Goal: Check status

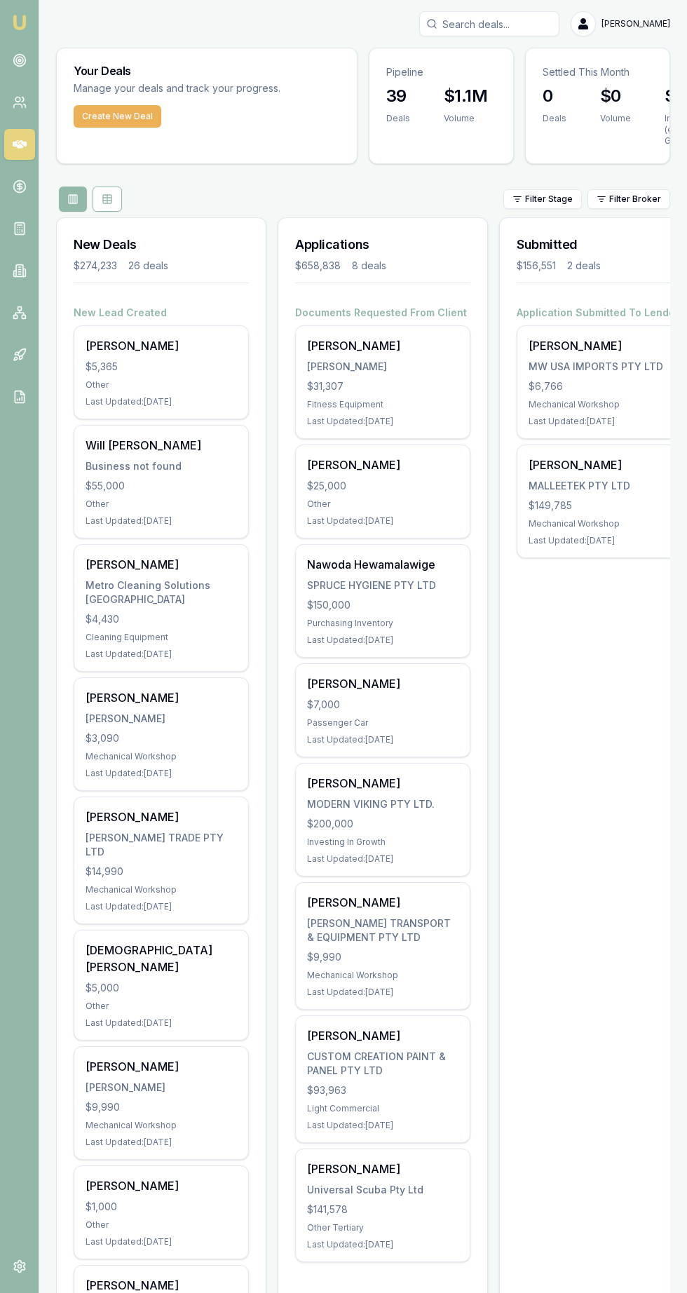
scroll to position [0, 10]
click at [21, 184] on icon at bounding box center [19, 186] width 5 height 5
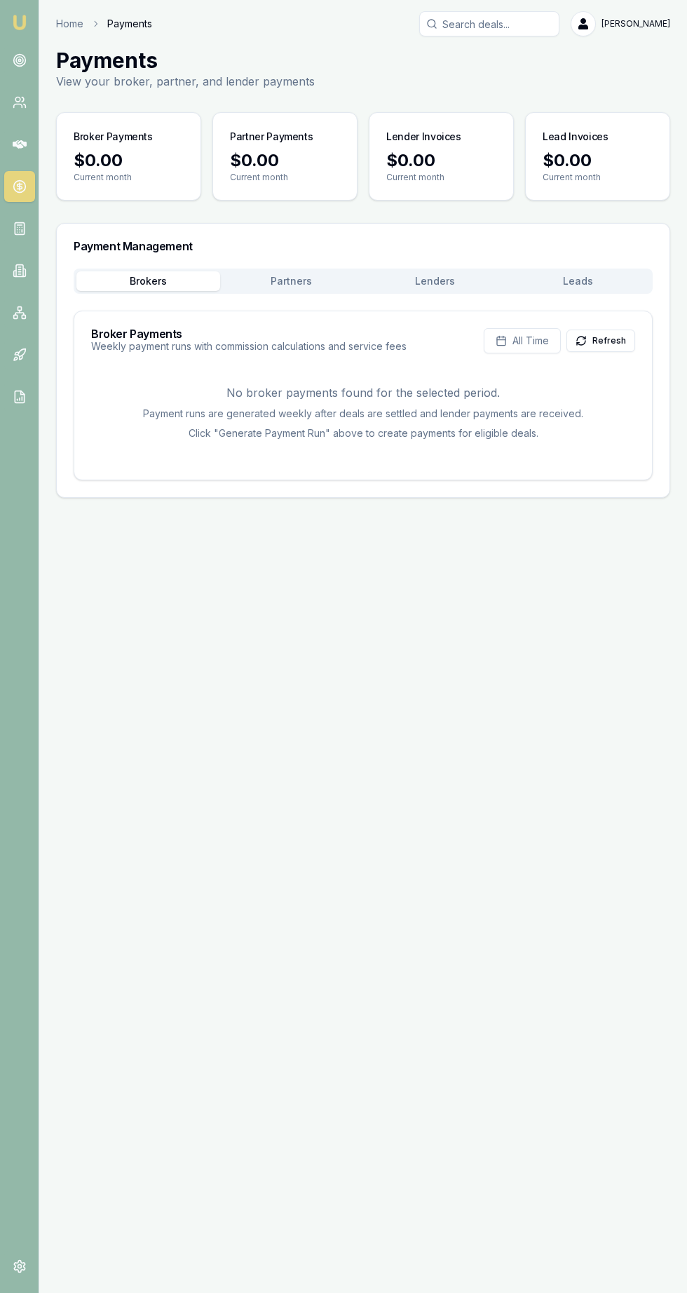
click at [270, 278] on button "Partners" at bounding box center [292, 281] width 144 height 20
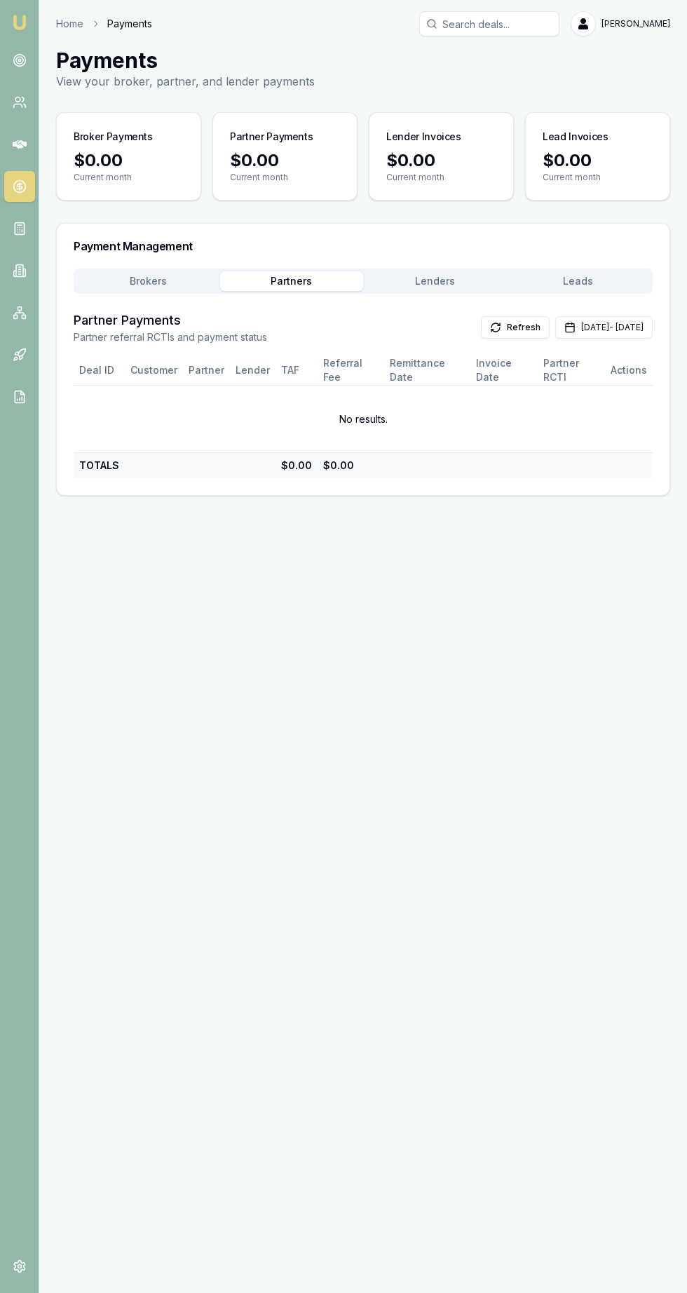
click at [422, 278] on button "Lenders" at bounding box center [435, 281] width 144 height 20
click at [445, 325] on button "Check Payments" at bounding box center [497, 327] width 105 height 22
click at [603, 332] on button "[DATE] - [DATE]" at bounding box center [603, 327] width 97 height 22
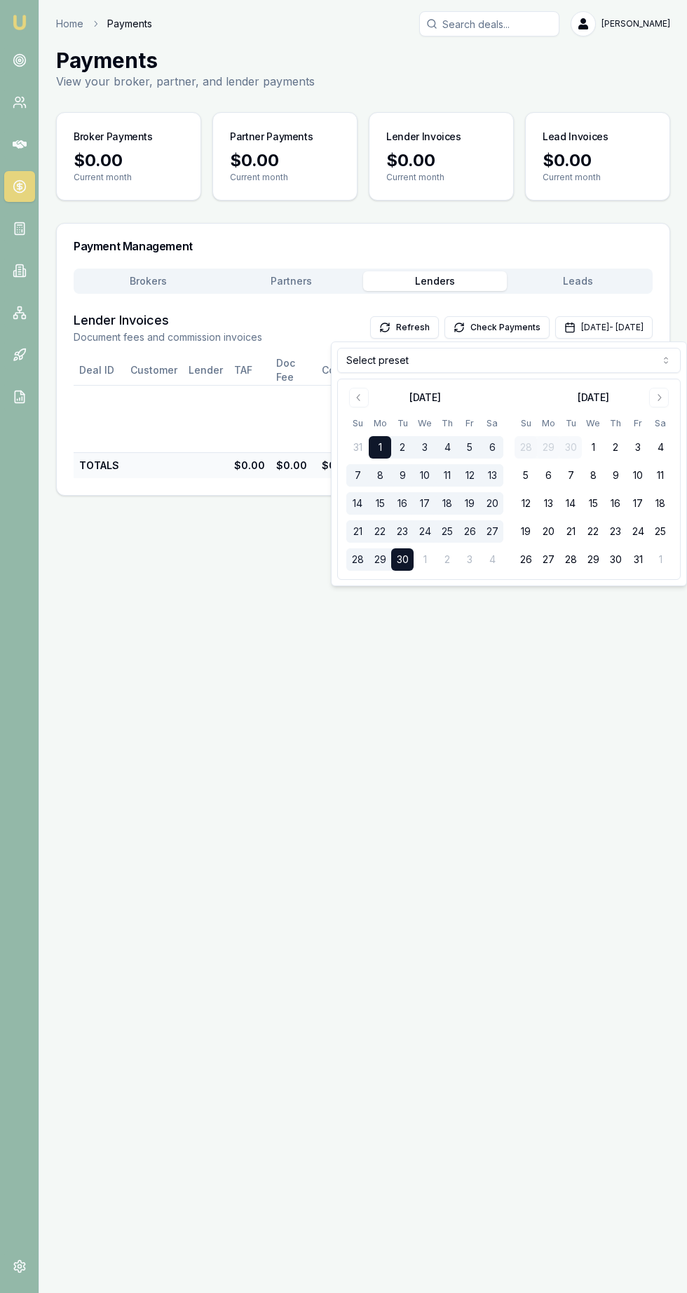
click at [349, 397] on button "Go to previous month" at bounding box center [359, 398] width 20 height 20
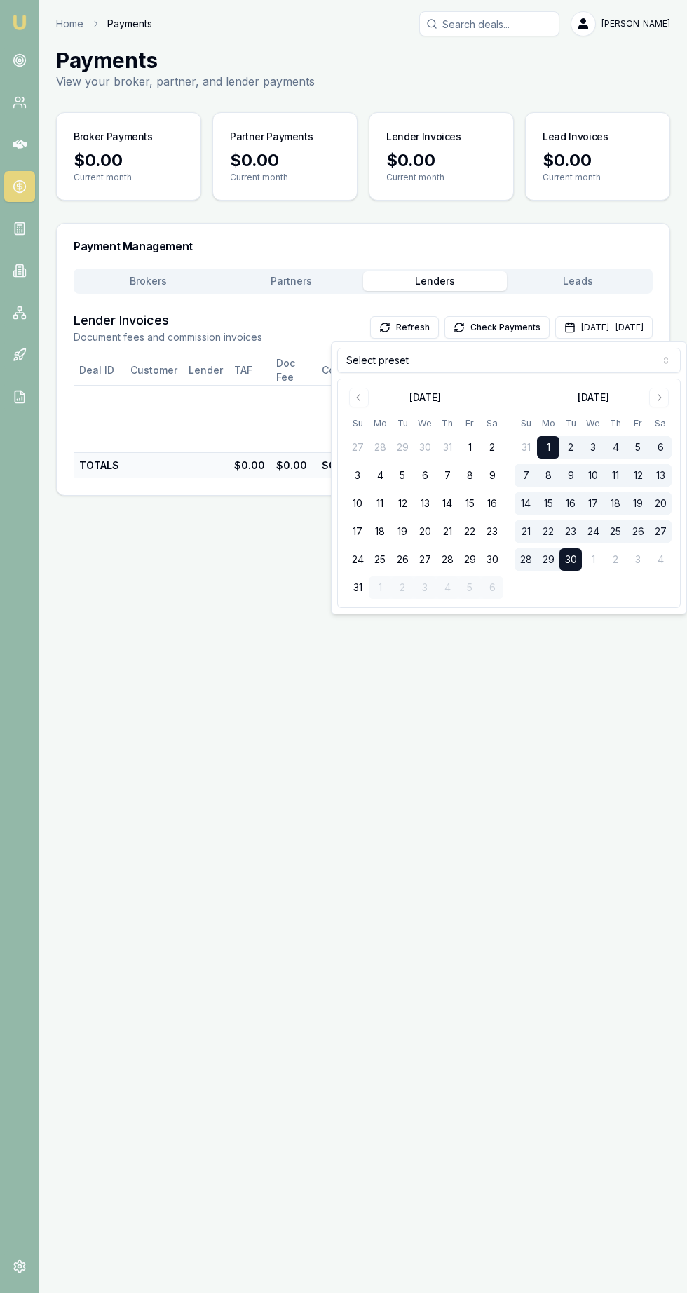
click at [358, 560] on button "24" at bounding box center [357, 559] width 22 height 22
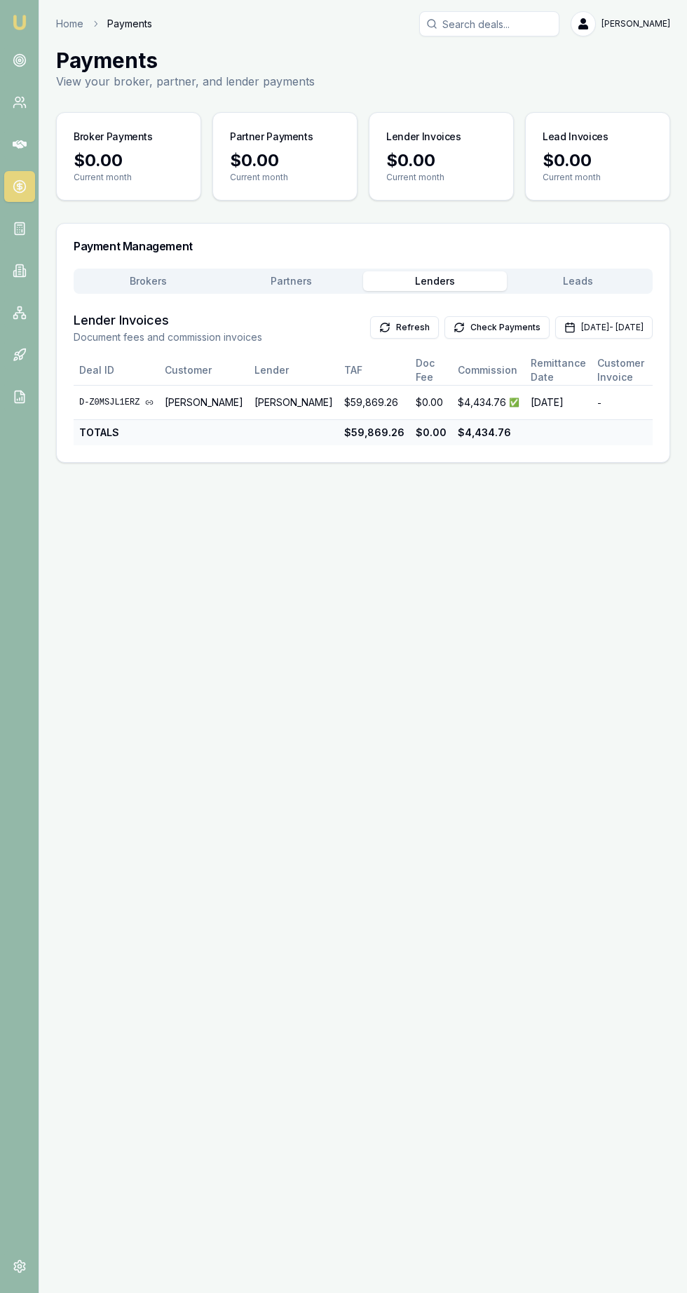
click at [110, 274] on button "Brokers" at bounding box center [148, 281] width 144 height 20
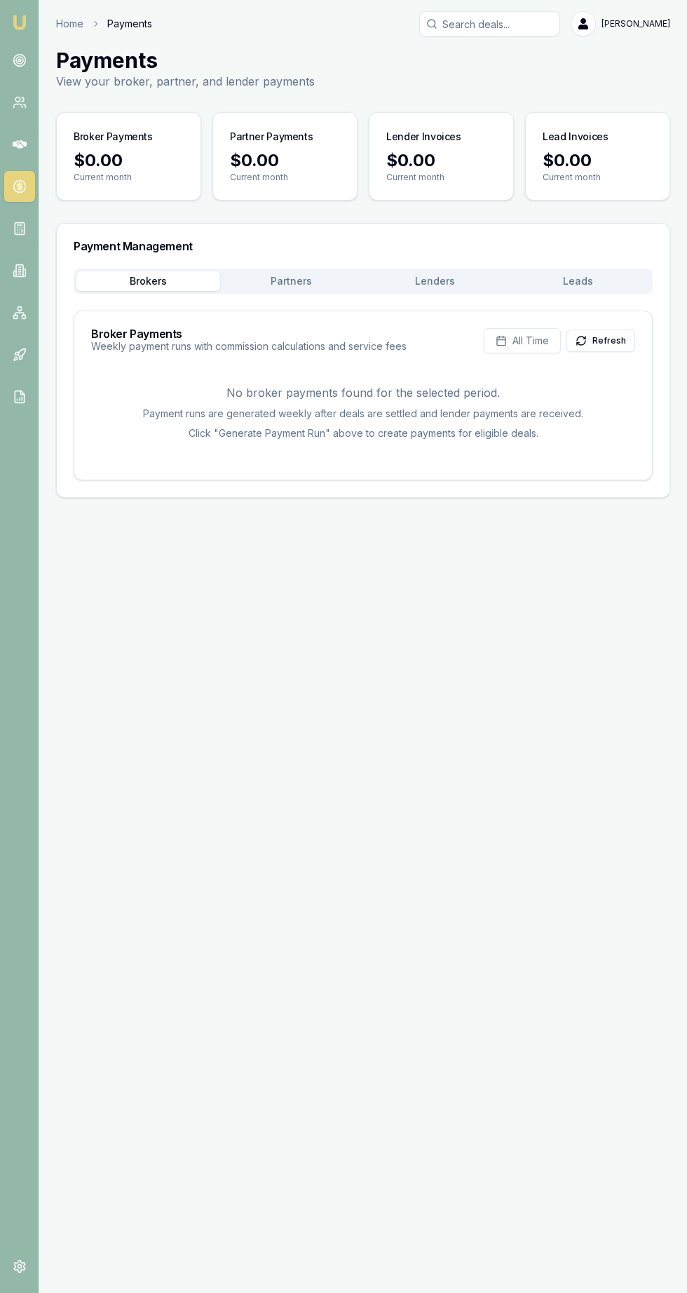
click at [610, 341] on button "Refresh" at bounding box center [601, 341] width 69 height 22
